Goal: Information Seeking & Learning: Find specific fact

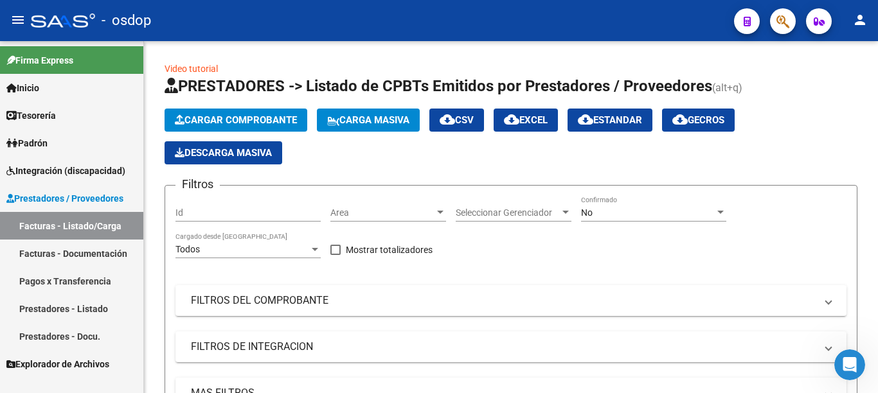
click at [98, 224] on link "Facturas - Listado/Carga" at bounding box center [71, 226] width 143 height 28
click at [95, 279] on link "Pagos x Transferencia" at bounding box center [71, 281] width 143 height 28
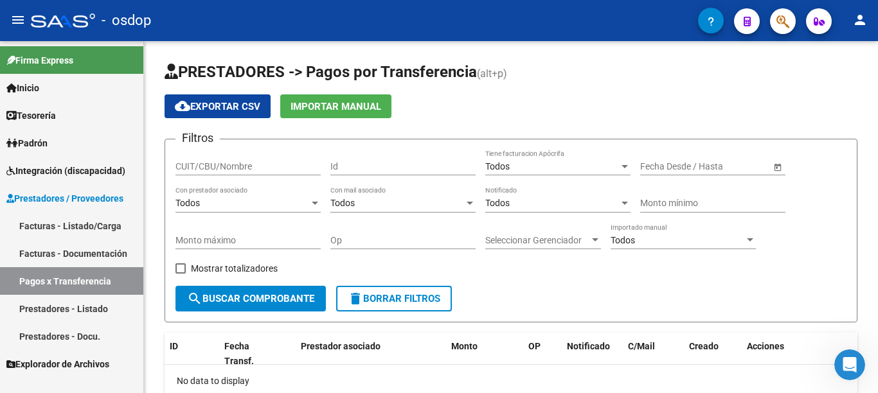
click at [117, 257] on link "Facturas - Documentación" at bounding box center [71, 254] width 143 height 28
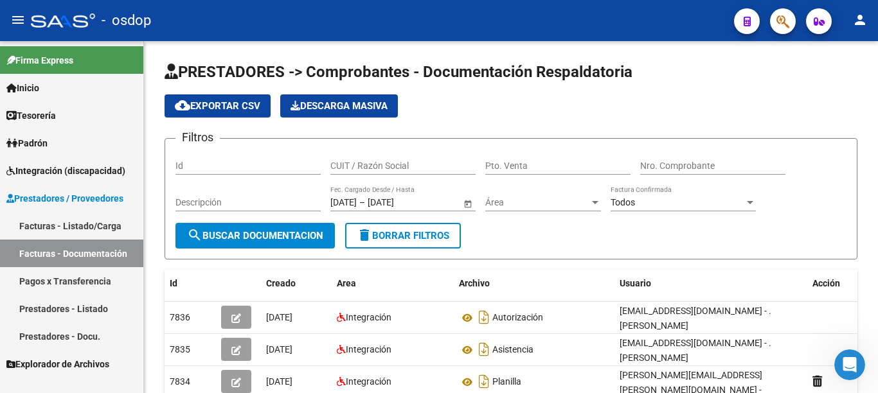
click at [109, 228] on link "Facturas - Listado/Carga" at bounding box center [71, 226] width 143 height 28
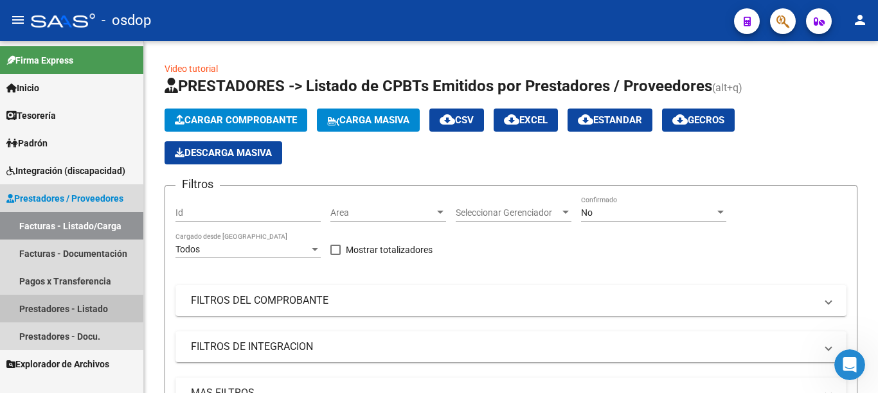
click at [68, 302] on link "Prestadores - Listado" at bounding box center [71, 309] width 143 height 28
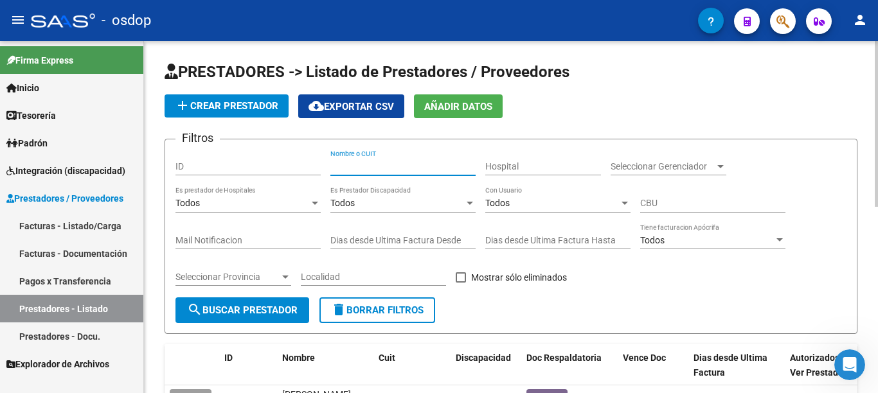
click at [355, 166] on input "Nombre o CUIT" at bounding box center [402, 166] width 145 height 11
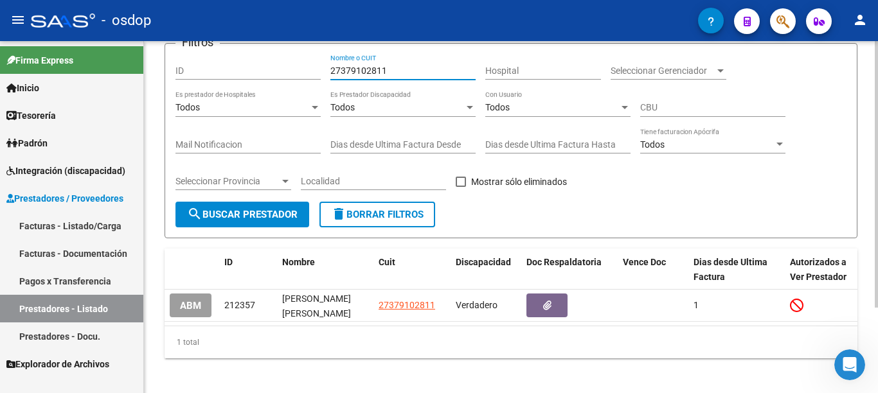
scroll to position [113, 0]
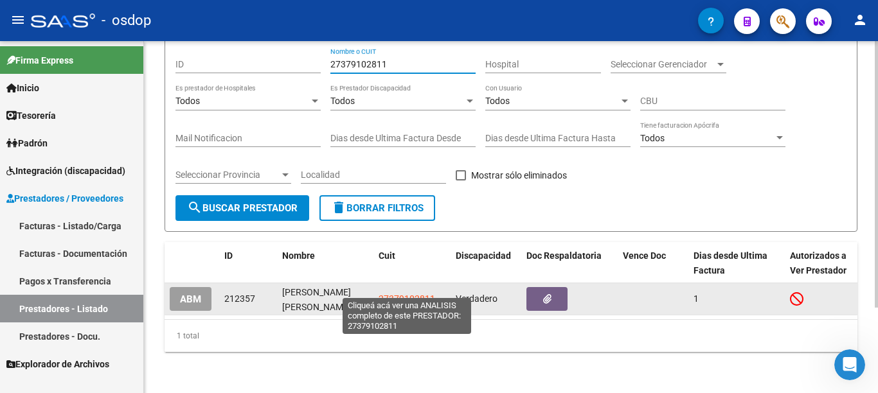
type input "27379102811"
click at [402, 294] on span "27379102811" at bounding box center [407, 299] width 57 height 10
type textarea "27379102811"
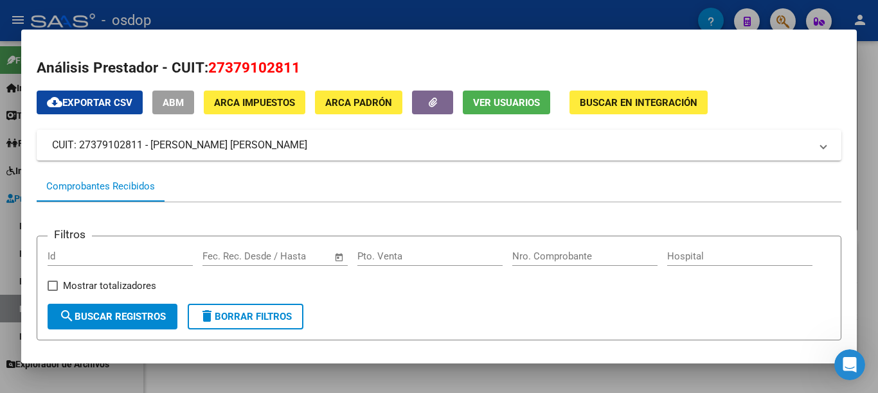
scroll to position [157, 0]
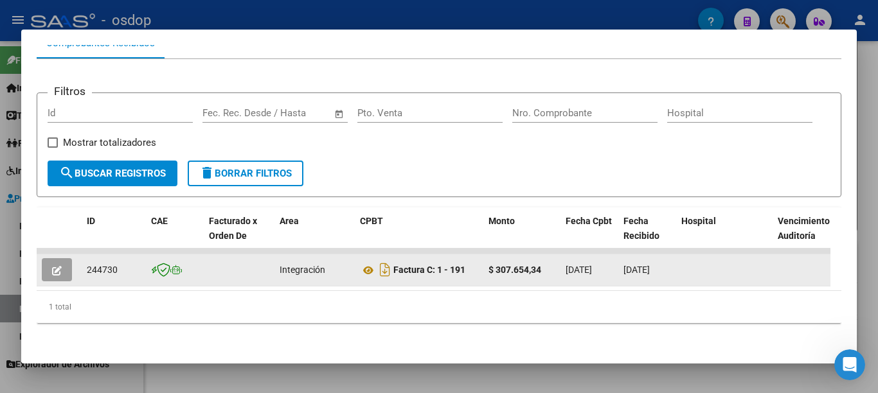
click at [91, 265] on span "244730" at bounding box center [102, 270] width 31 height 10
copy span "244730"
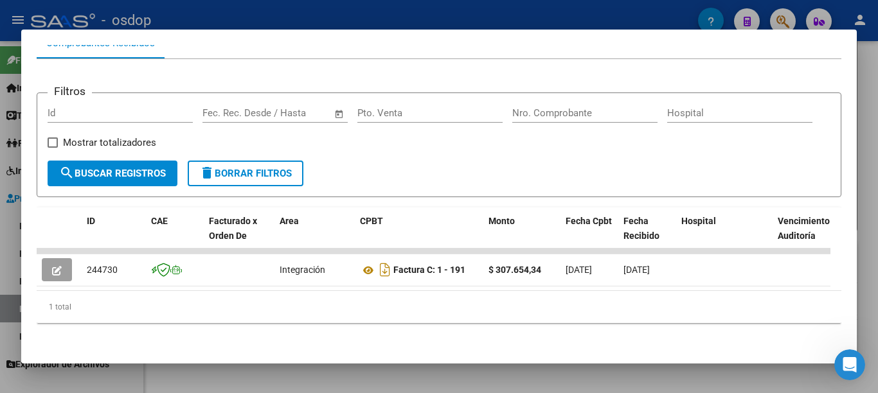
click at [0, 125] on div at bounding box center [439, 196] width 878 height 393
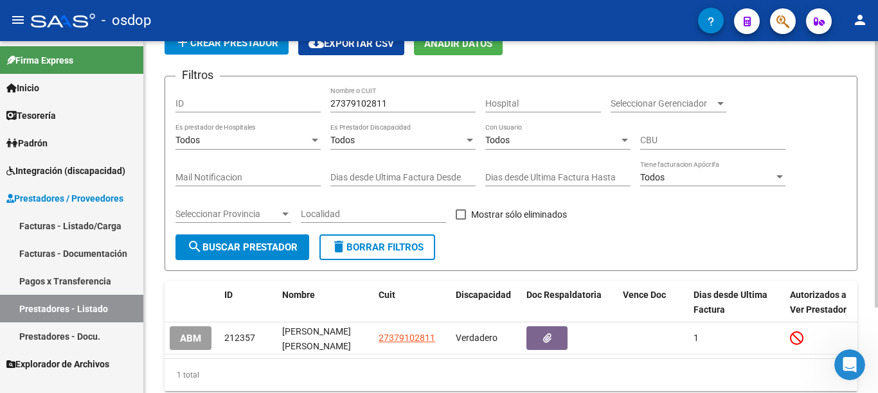
scroll to position [0, 0]
